Goal: Task Accomplishment & Management: Manage account settings

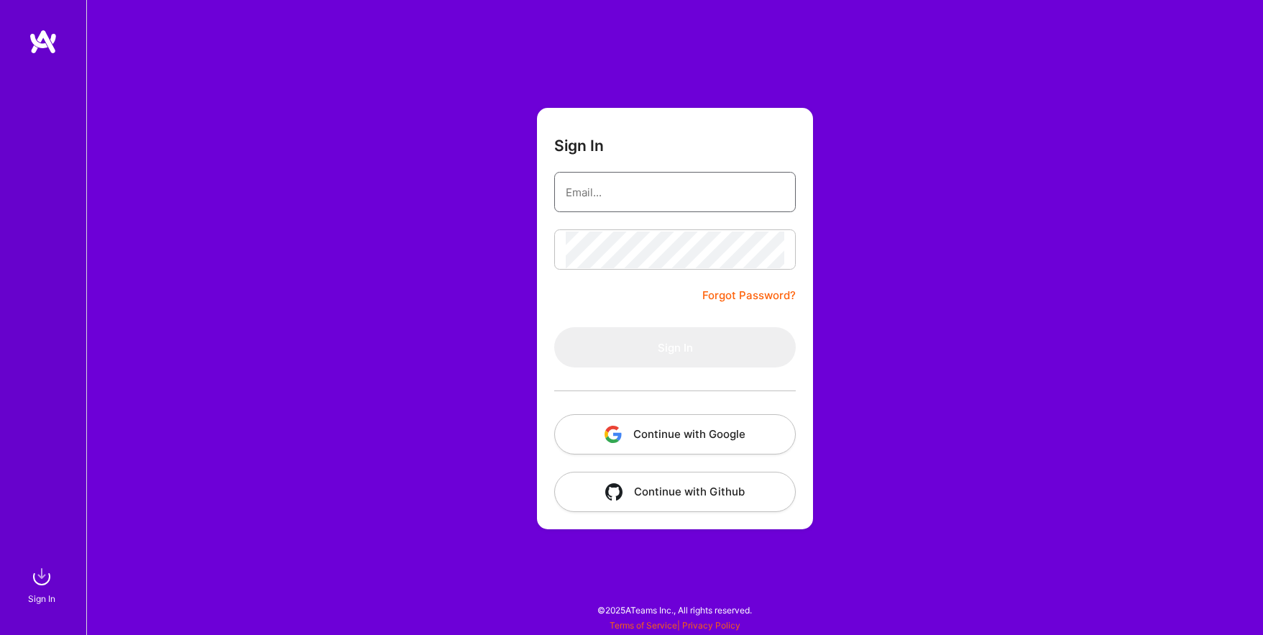
type input "[EMAIL_ADDRESS][DOMAIN_NAME]"
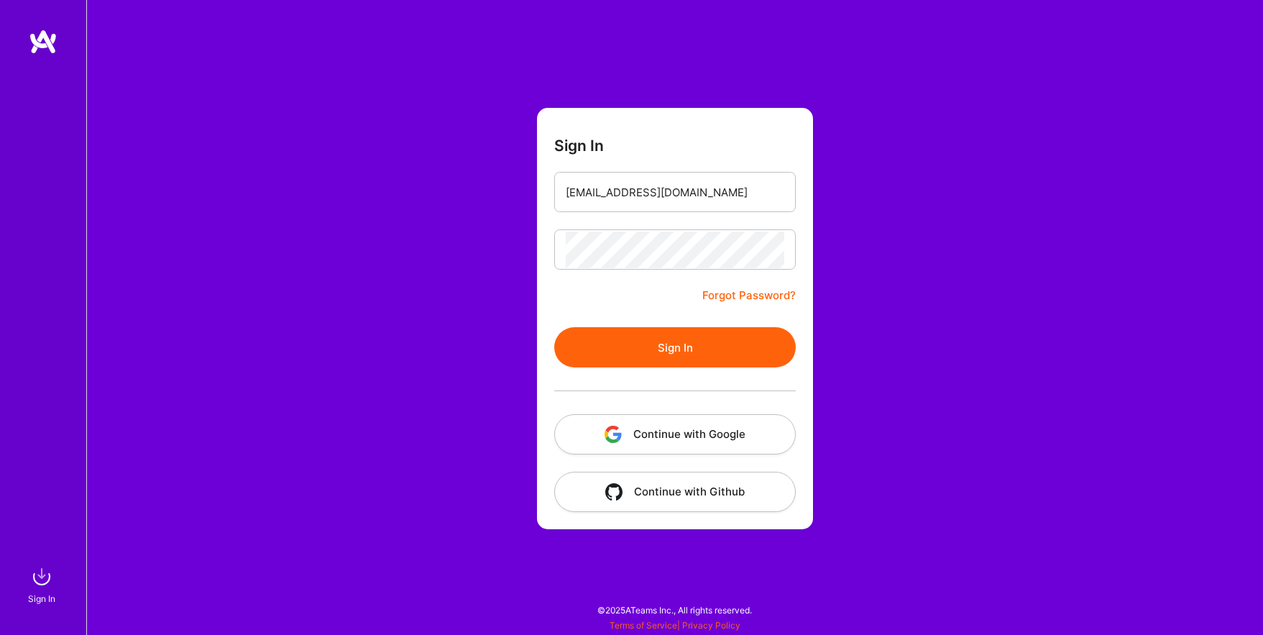
click at [664, 421] on button "Continue with Google" at bounding box center [675, 434] width 242 height 40
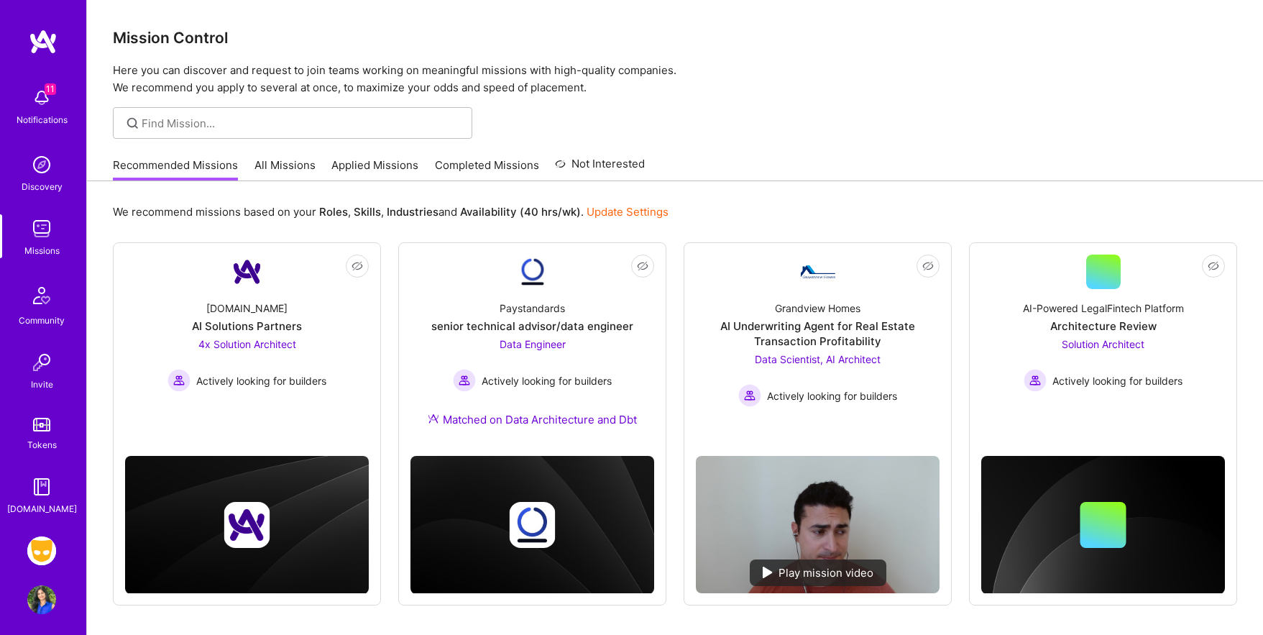
click at [382, 164] on link "Applied Missions" at bounding box center [374, 169] width 87 height 24
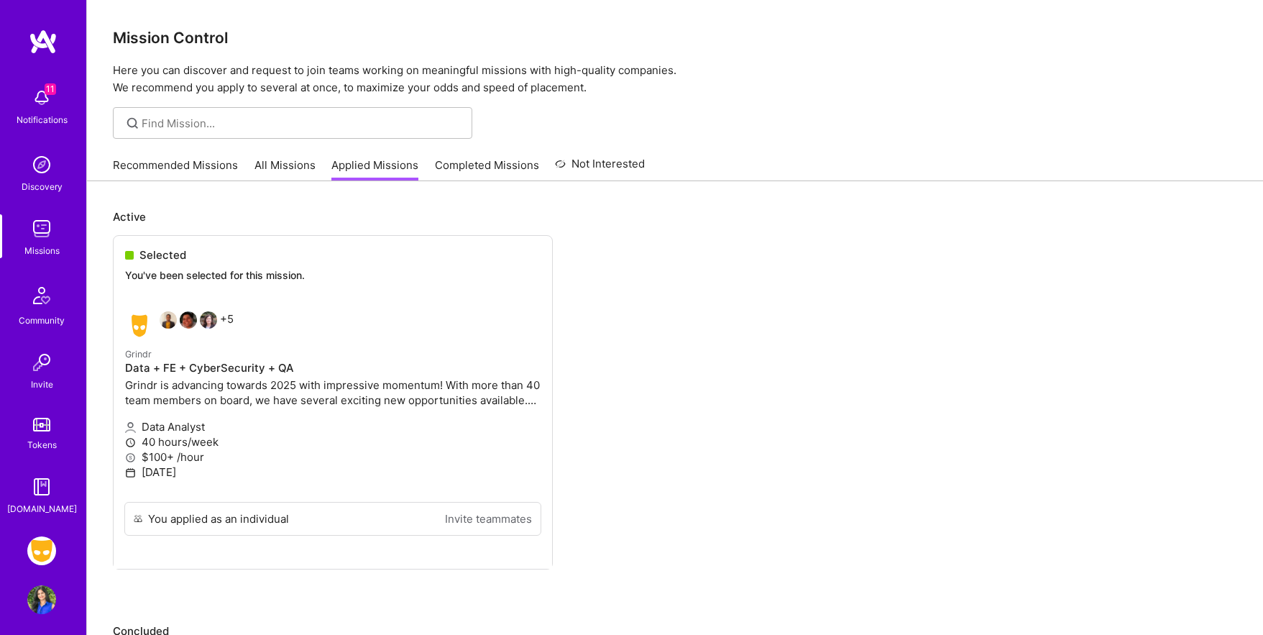
click at [250, 358] on ul "Selected You've been selected for this mission. +5 Grindr Data + FE + CyberSecu…" at bounding box center [675, 423] width 1125 height 377
click at [292, 387] on ul "Selected You've been selected for this mission. +5 Grindr Data + FE + CyberSecu…" at bounding box center [675, 423] width 1125 height 377
click at [181, 433] on ul "Selected You've been selected for this mission. +5 Grindr Data + FE + CyberSecu…" at bounding box center [675, 423] width 1125 height 377
click at [196, 372] on ul "Selected You've been selected for this mission. +5 Grindr Data + FE + CyberSecu…" at bounding box center [675, 423] width 1125 height 377
